Goal: Transaction & Acquisition: Subscribe to service/newsletter

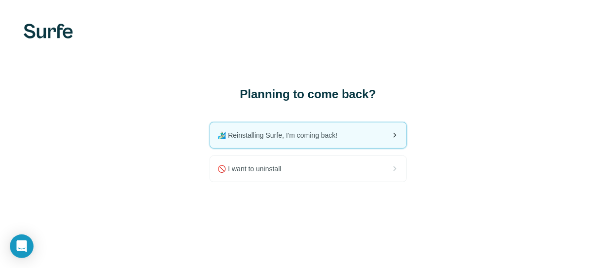
click at [394, 134] on icon at bounding box center [395, 135] width 12 height 12
